Goal: Task Accomplishment & Management: Use online tool/utility

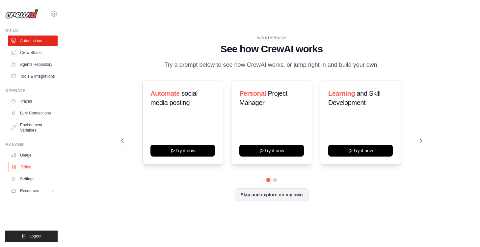
click at [38, 168] on link "Billing" at bounding box center [34, 167] width 50 height 11
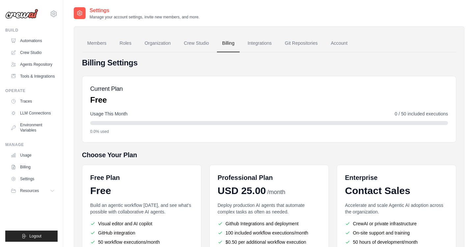
click at [38, 168] on link "Billing" at bounding box center [33, 167] width 50 height 11
click at [31, 40] on link "Automations" at bounding box center [34, 41] width 50 height 11
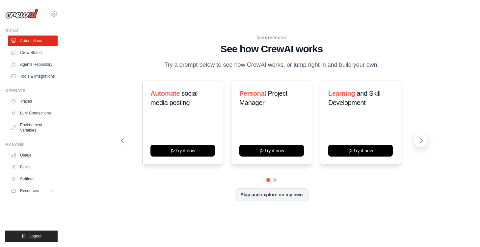
click at [420, 142] on icon at bounding box center [421, 141] width 7 height 7
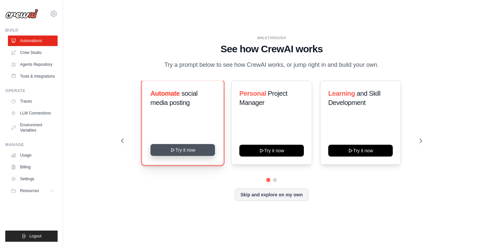
click at [198, 147] on button "Try it now" at bounding box center [183, 150] width 65 height 12
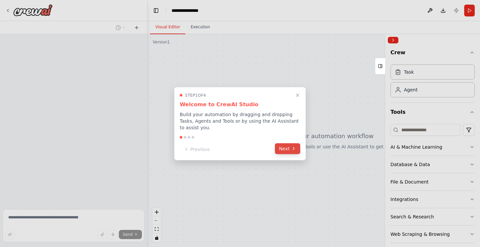
click at [289, 151] on button "Next" at bounding box center [287, 148] width 25 height 11
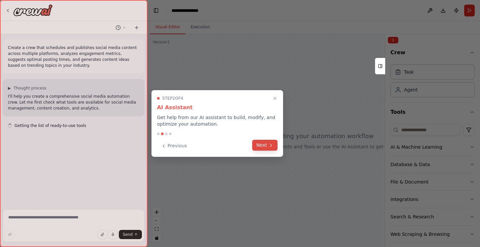
click at [277, 150] on button "Next" at bounding box center [264, 145] width 25 height 11
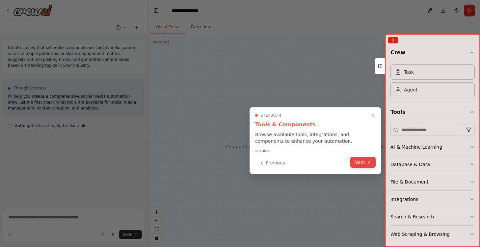
click at [364, 166] on button "Next" at bounding box center [362, 162] width 25 height 11
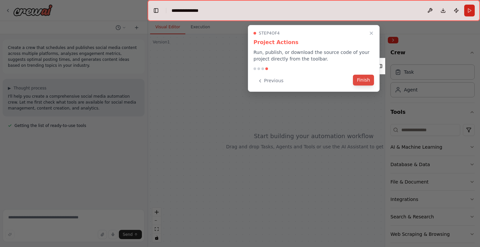
click at [362, 79] on button "Finish" at bounding box center [363, 80] width 21 height 11
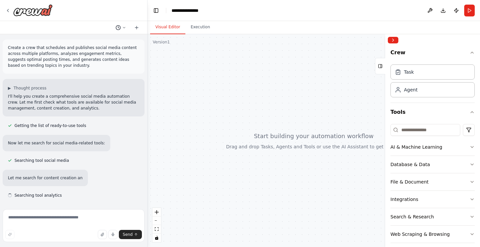
click at [123, 28] on icon at bounding box center [124, 28] width 4 height 4
click at [123, 28] on div at bounding box center [74, 123] width 148 height 247
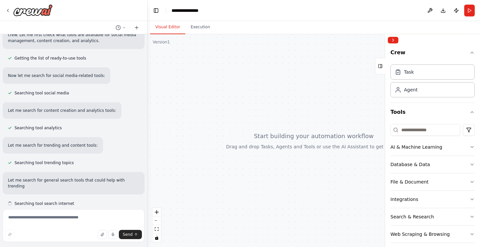
scroll to position [73, 0]
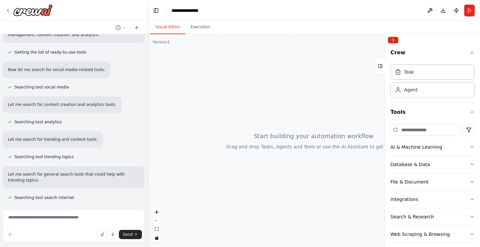
click at [360, 105] on div at bounding box center [314, 140] width 333 height 213
click at [378, 69] on icon at bounding box center [380, 66] width 5 height 11
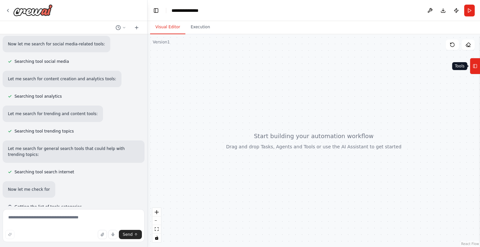
scroll to position [108, 0]
